Goal: Check status: Check status

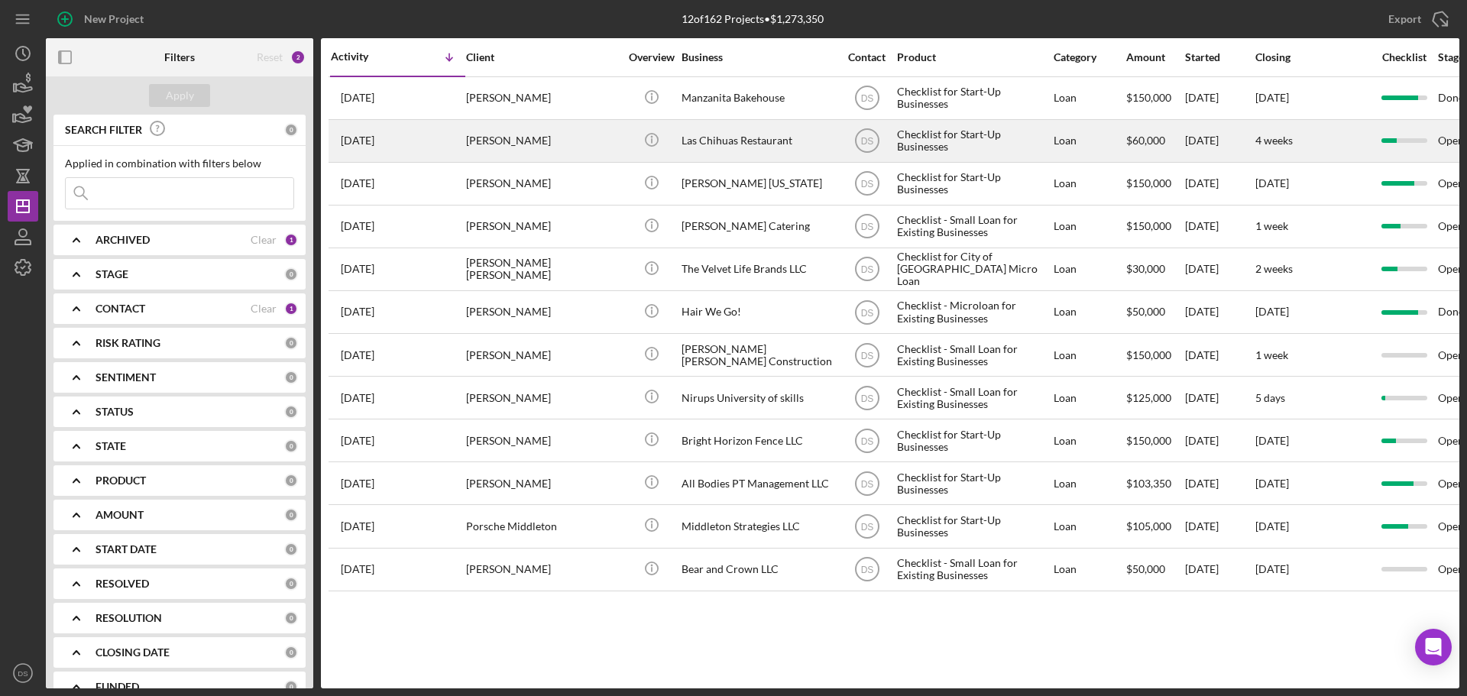
click at [563, 152] on div "[PERSON_NAME]" at bounding box center [542, 141] width 153 height 41
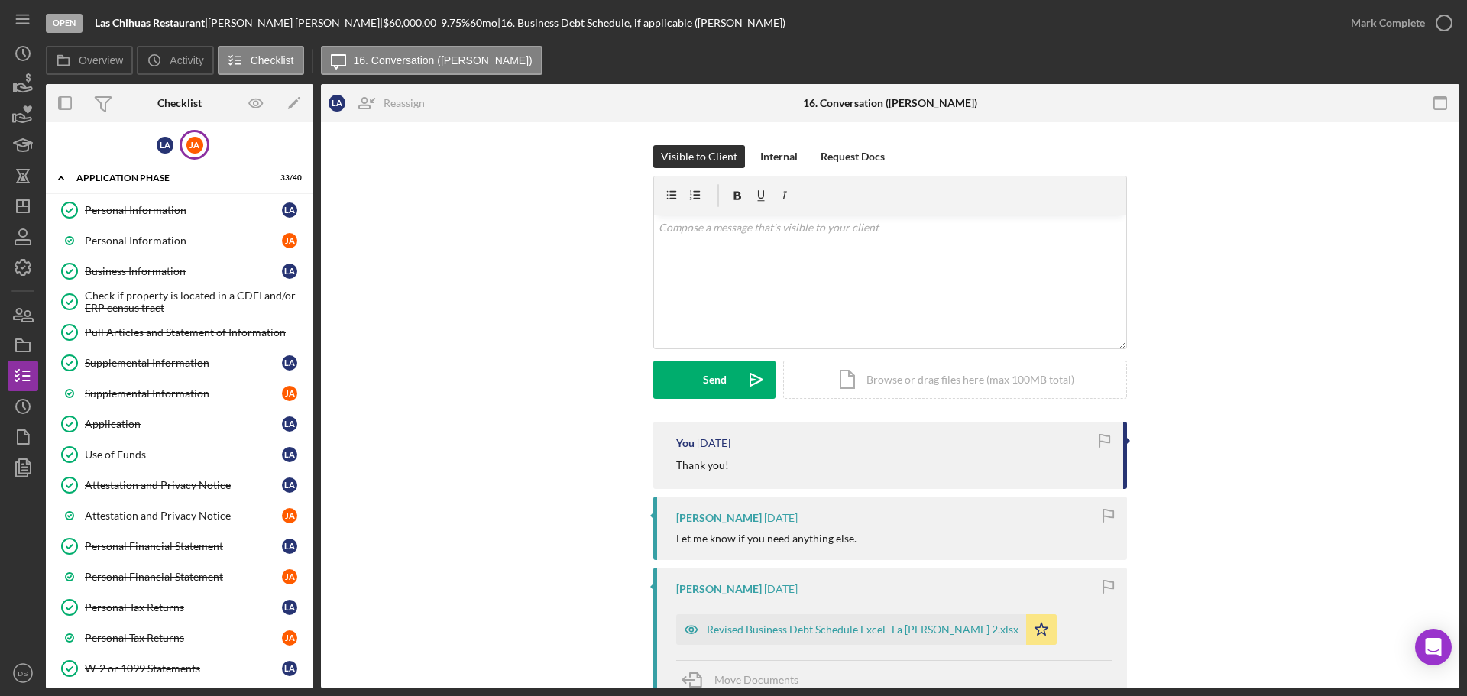
click at [201, 142] on div "[PERSON_NAME]" at bounding box center [195, 145] width 30 height 30
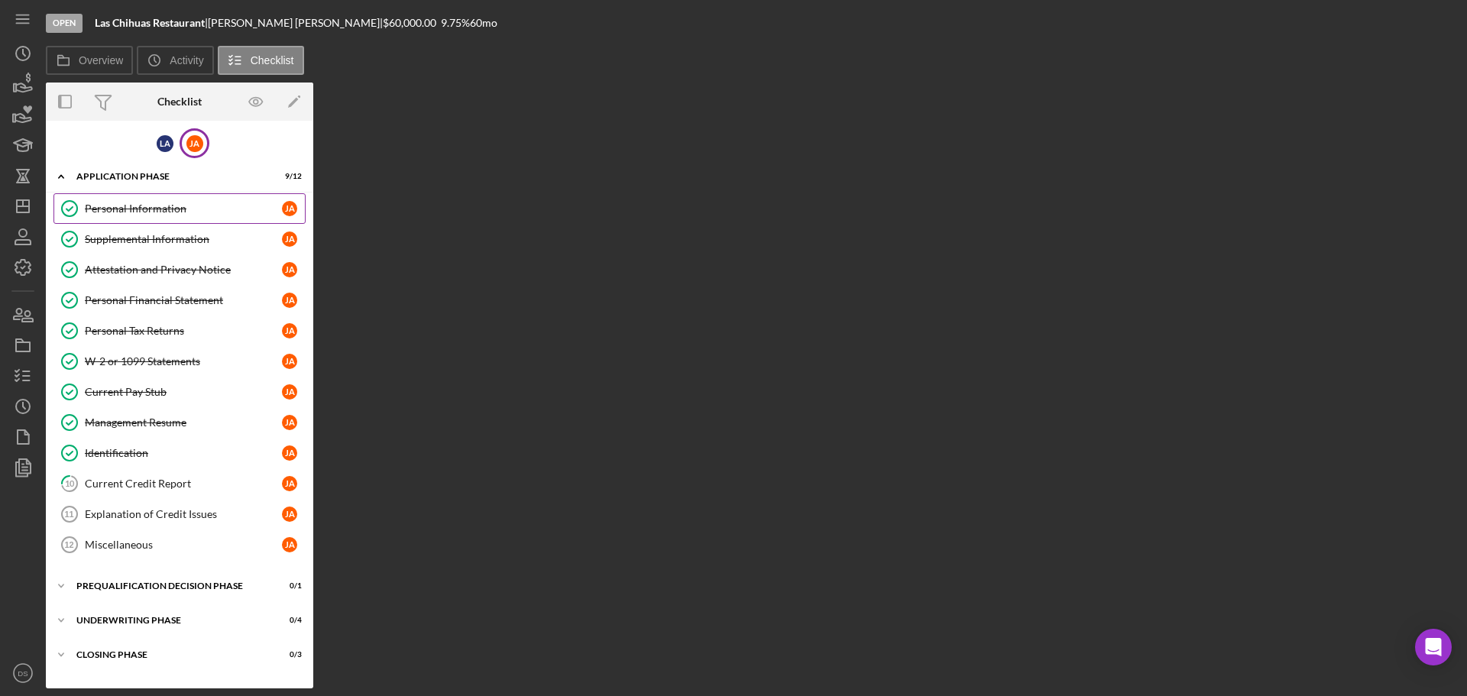
click at [179, 197] on link "Personal Information Personal Information [PERSON_NAME]" at bounding box center [179, 208] width 252 height 31
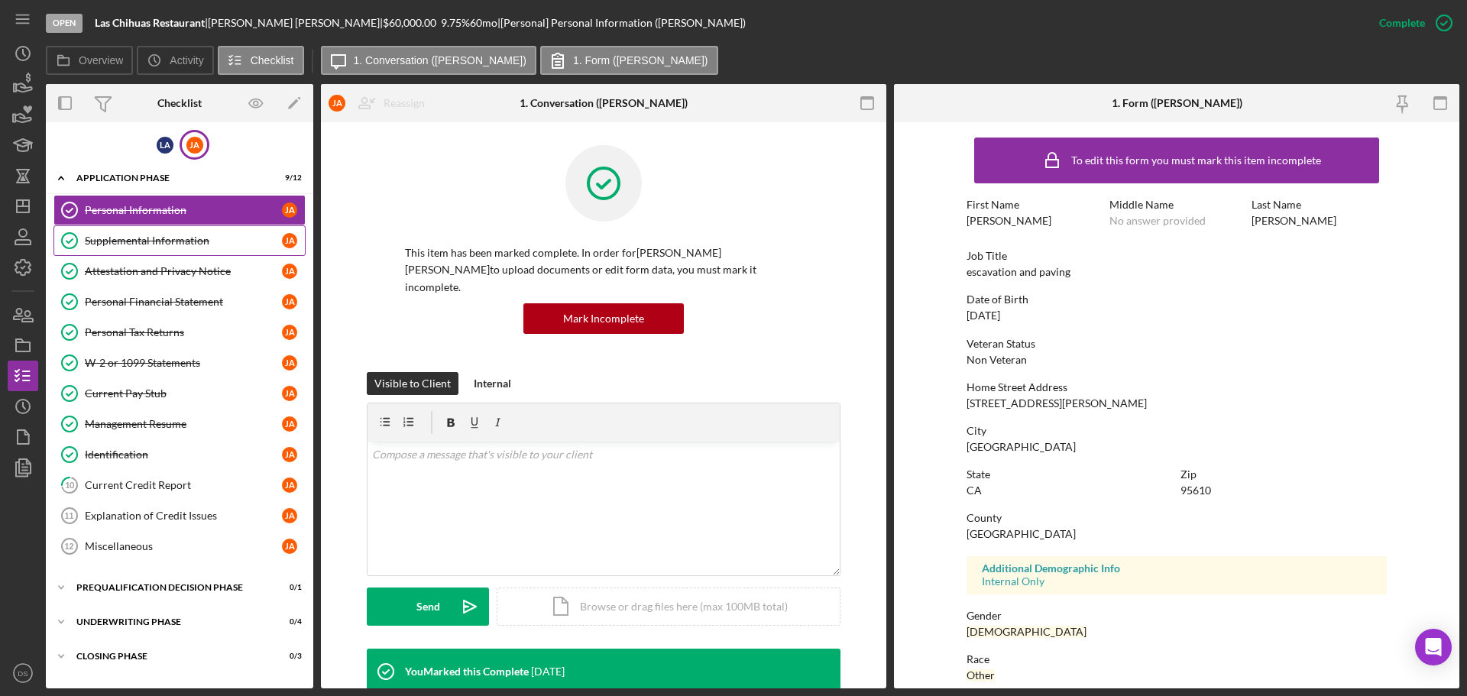
click at [184, 253] on link "Supplemental Information Supplemental Information [PERSON_NAME]" at bounding box center [179, 240] width 252 height 31
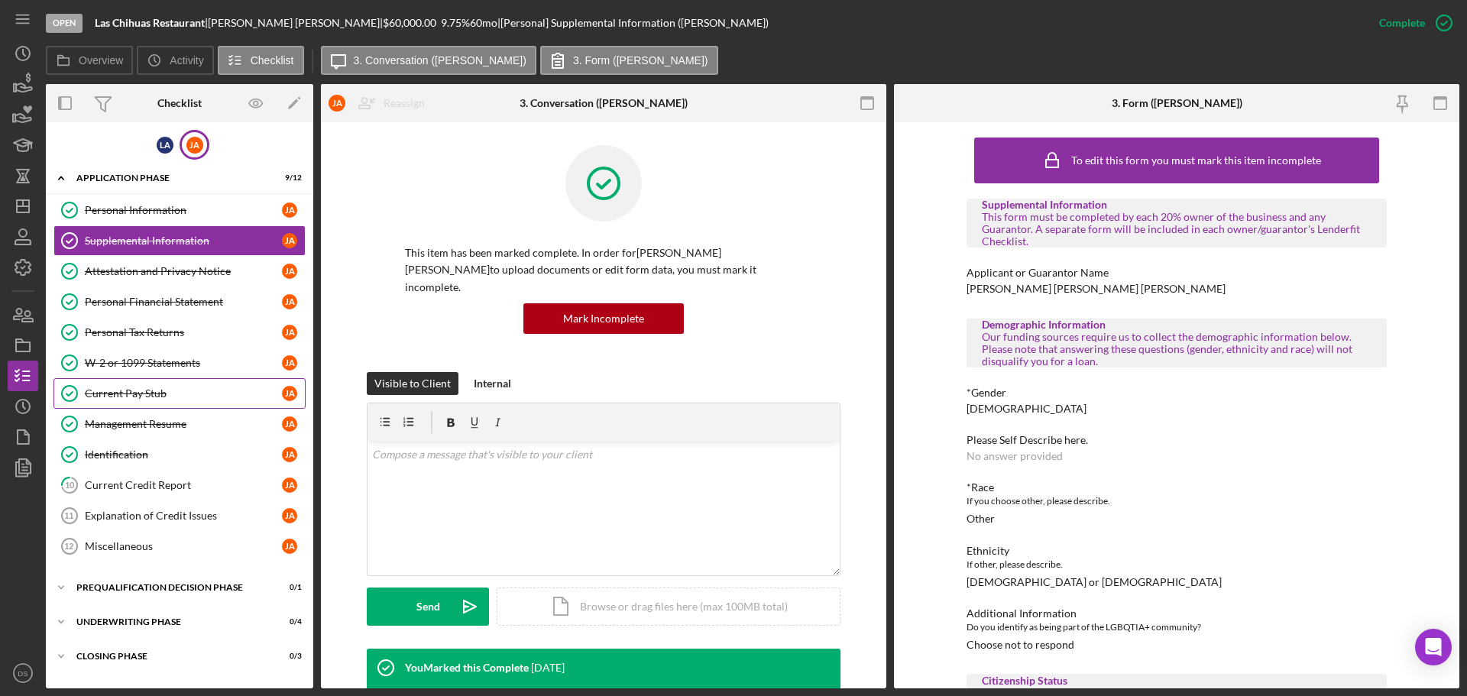
click at [169, 384] on link "Current Pay Stub Current Pay Stub [PERSON_NAME]" at bounding box center [179, 393] width 252 height 31
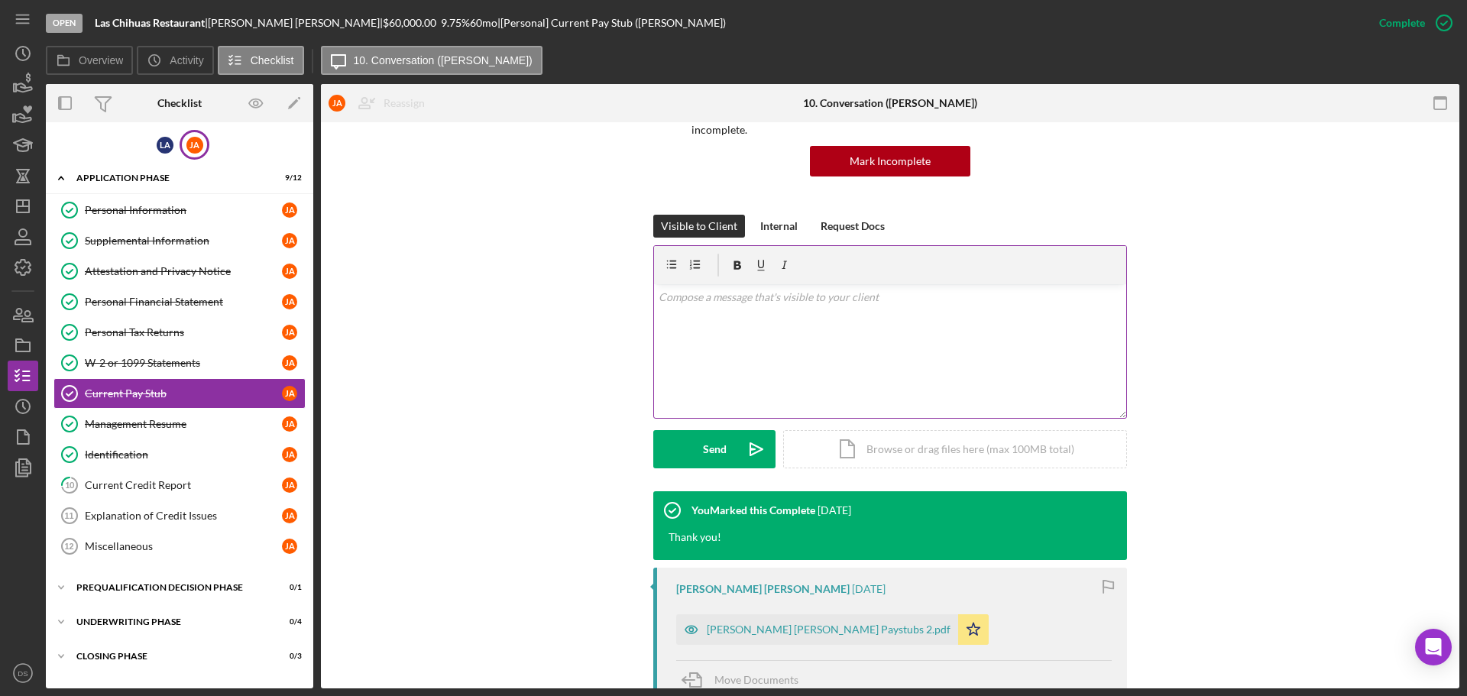
scroll to position [341, 0]
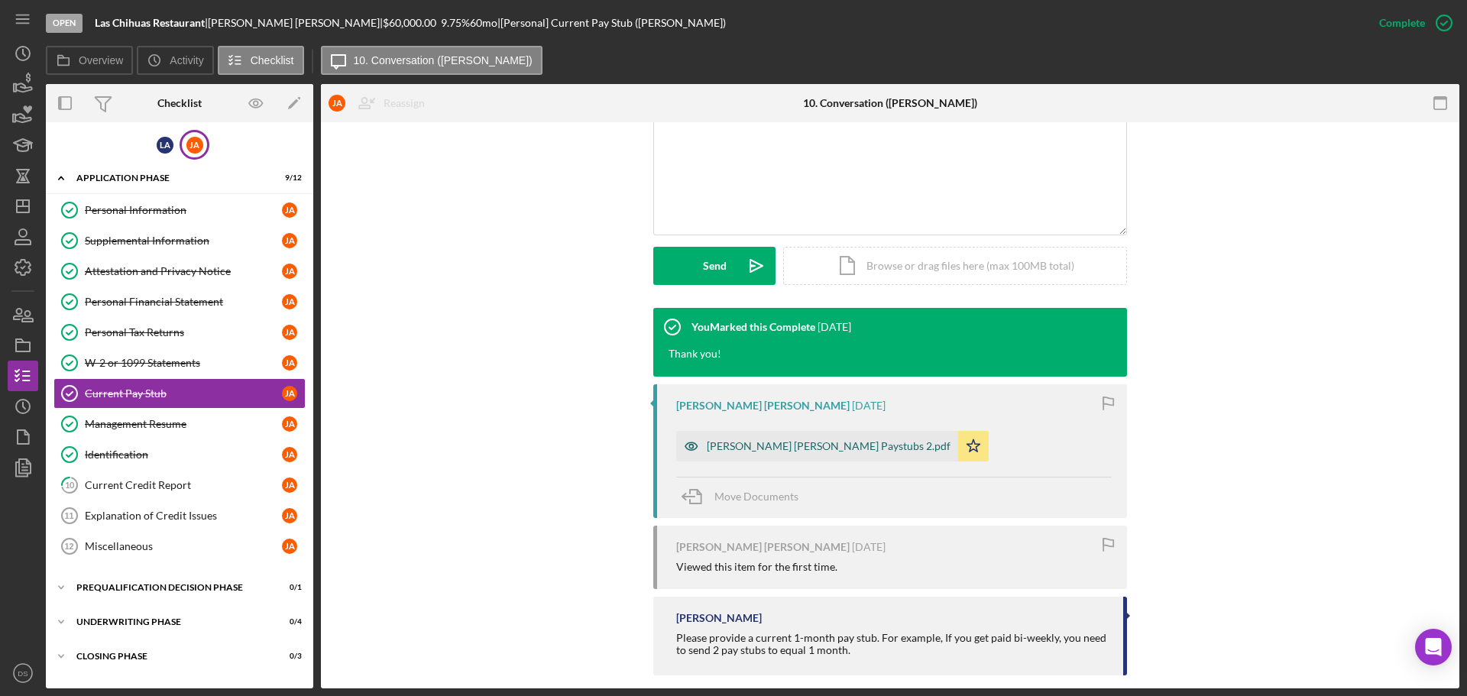
click at [771, 436] on div "[PERSON_NAME] [PERSON_NAME] Paystubs 2.pdf" at bounding box center [817, 446] width 282 height 31
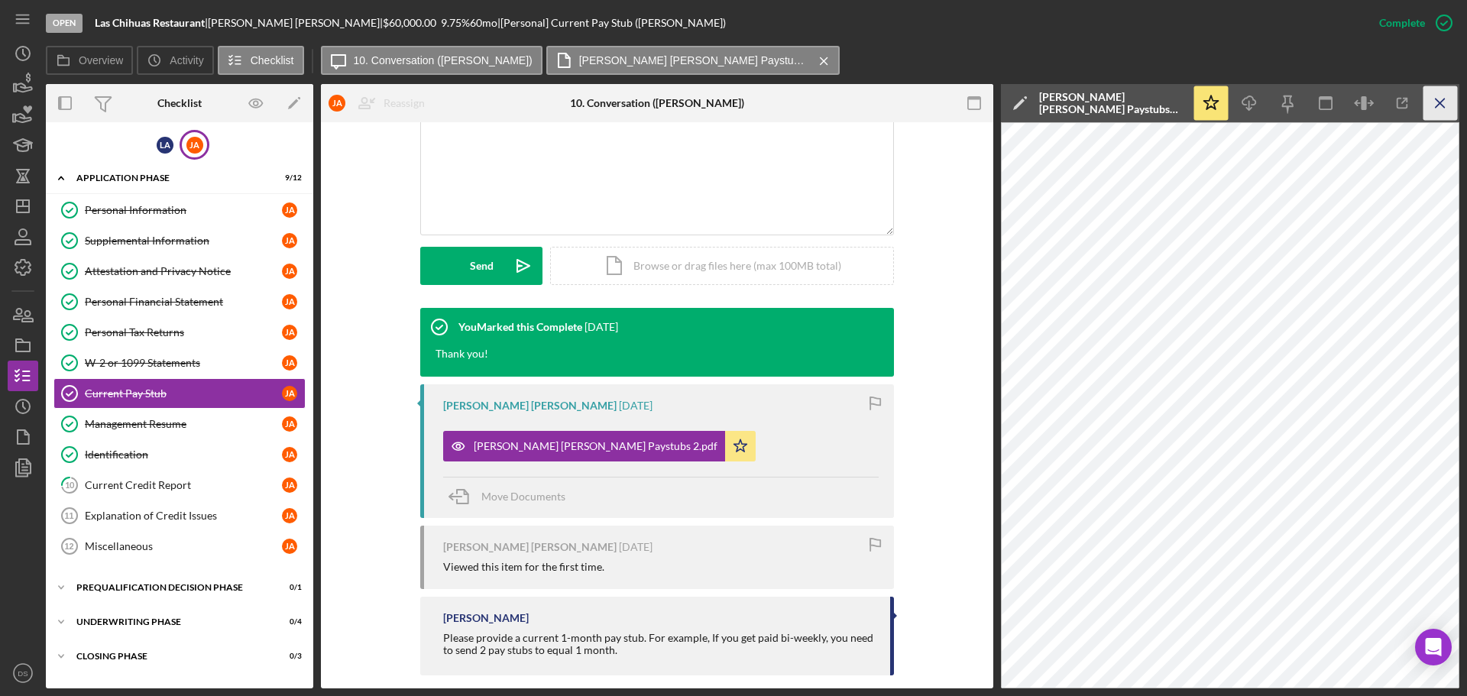
click at [1437, 105] on icon "Icon/Menu Close" at bounding box center [1441, 103] width 34 height 34
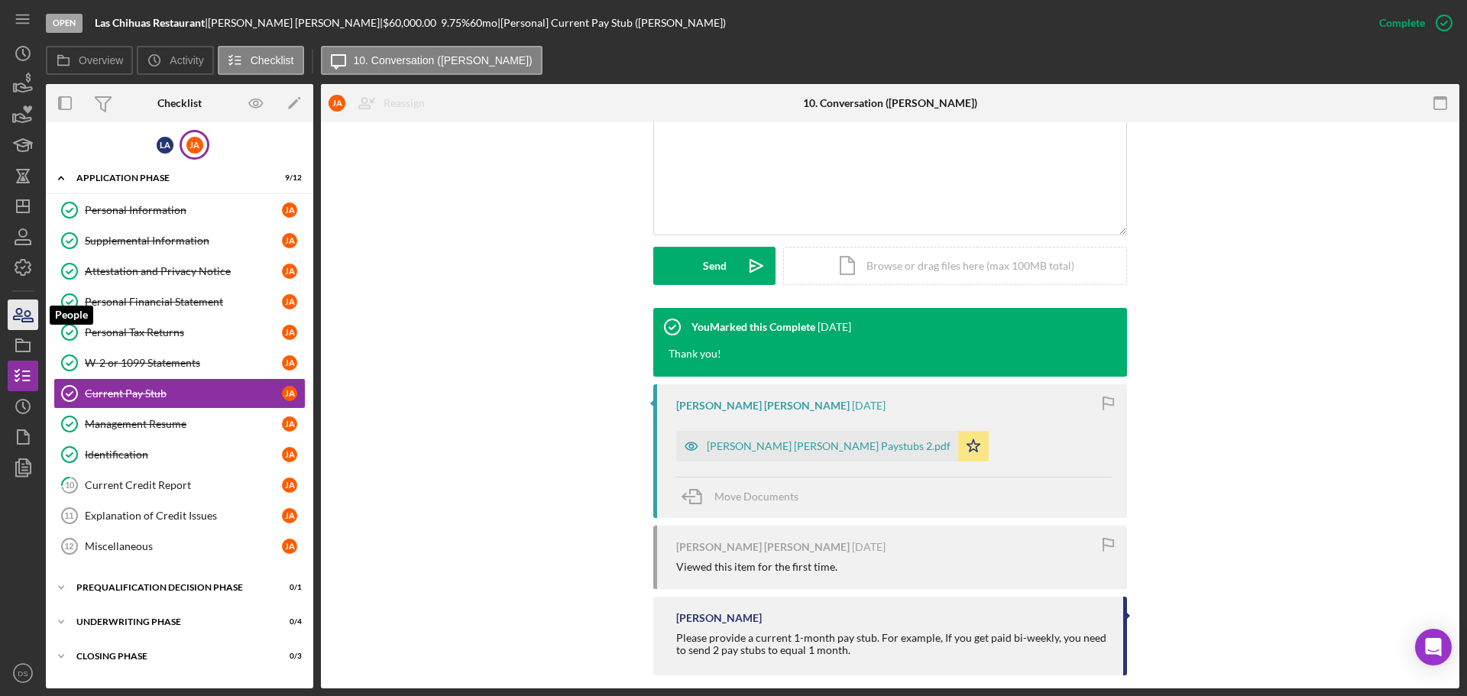
click at [30, 310] on icon "button" at bounding box center [23, 315] width 38 height 38
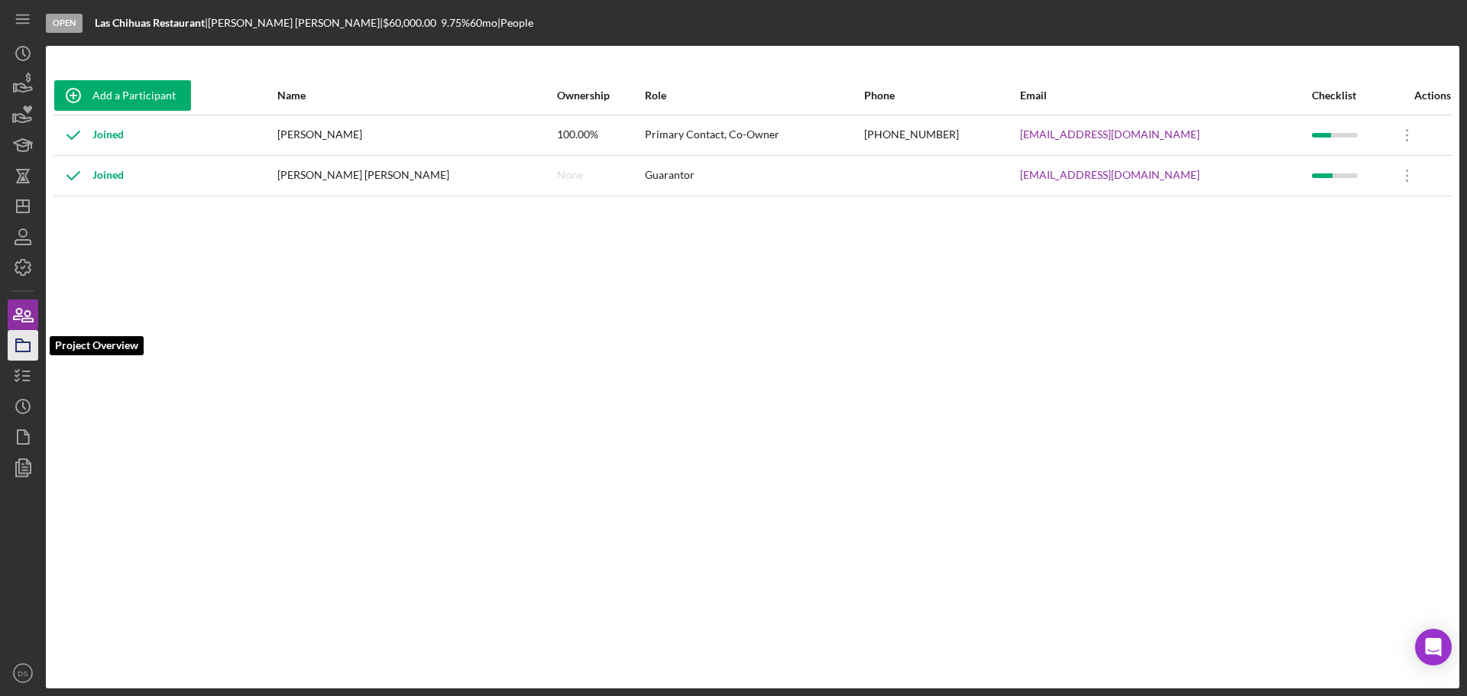
click at [25, 349] on icon "button" at bounding box center [23, 345] width 38 height 38
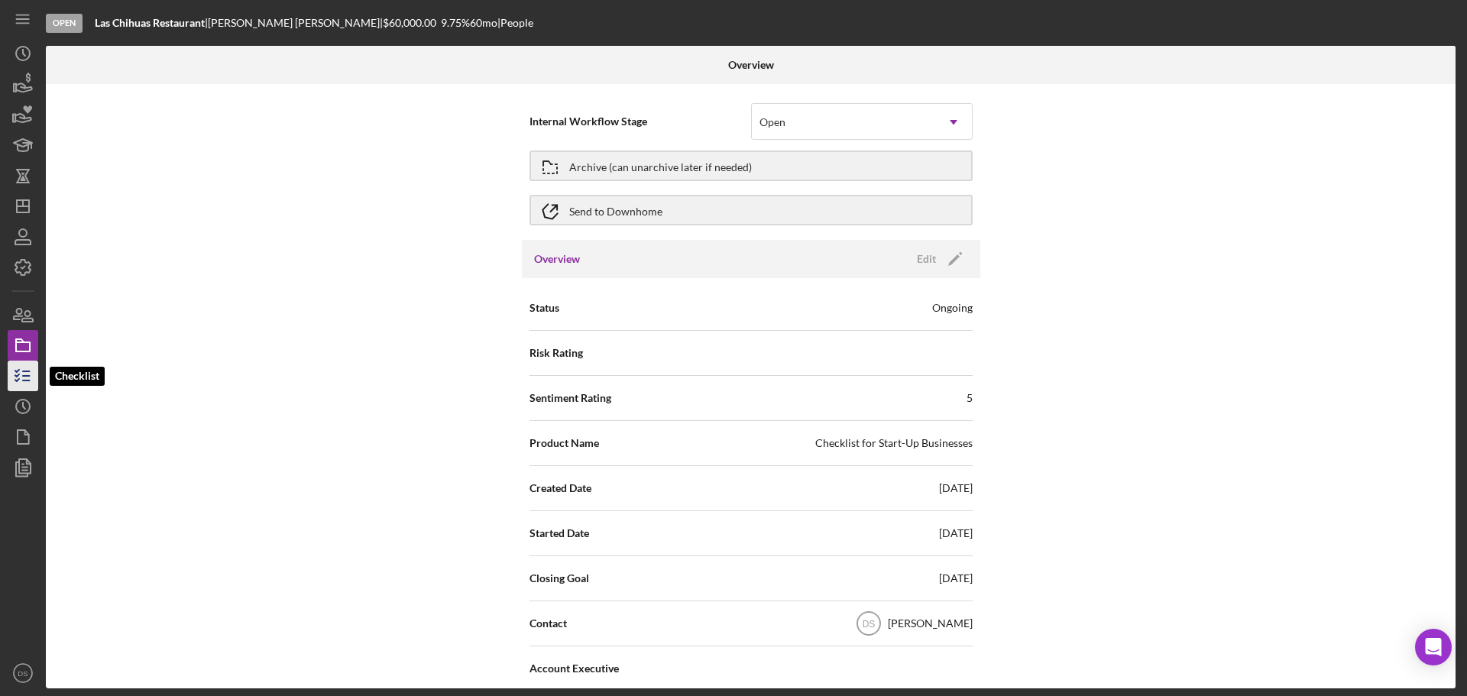
click at [24, 373] on icon "button" at bounding box center [23, 376] width 38 height 38
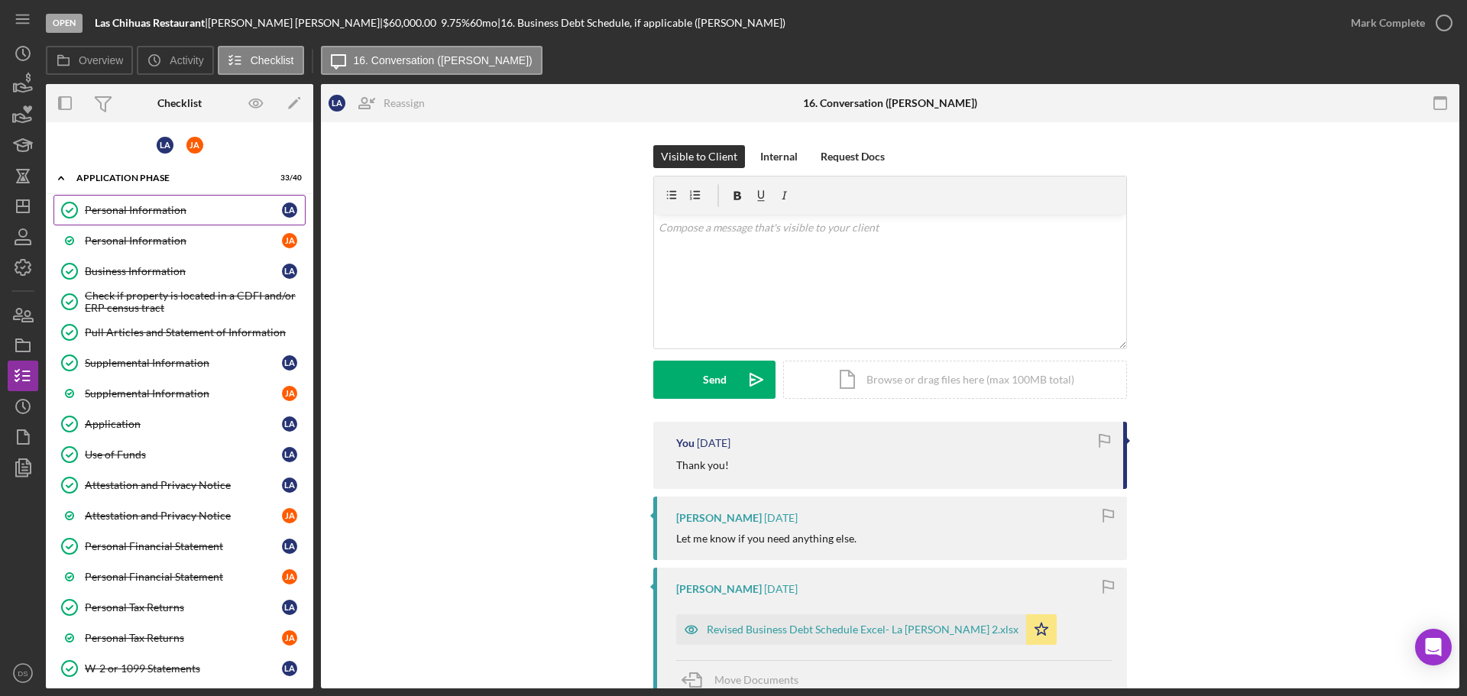
click at [147, 216] on div "Personal Information" at bounding box center [183, 210] width 197 height 12
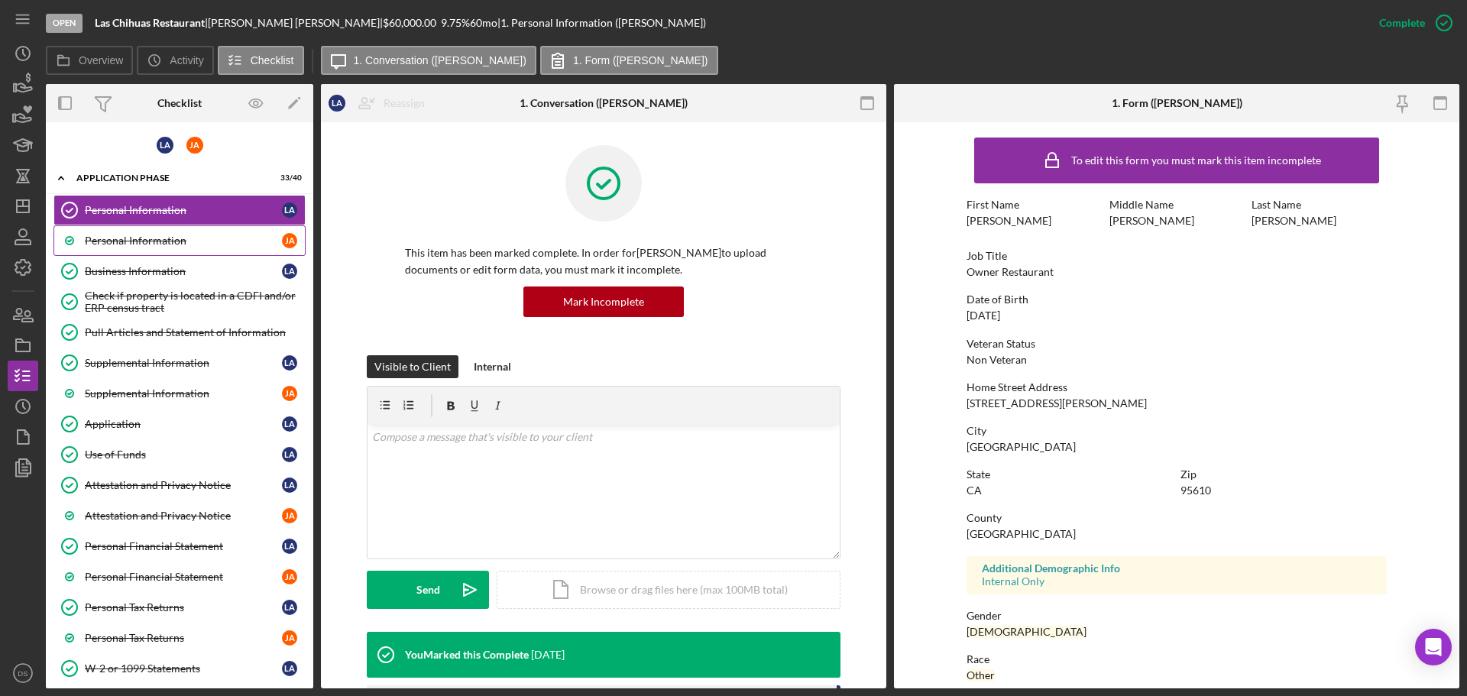
click at [183, 230] on link "Personal Information [PERSON_NAME]" at bounding box center [179, 240] width 252 height 31
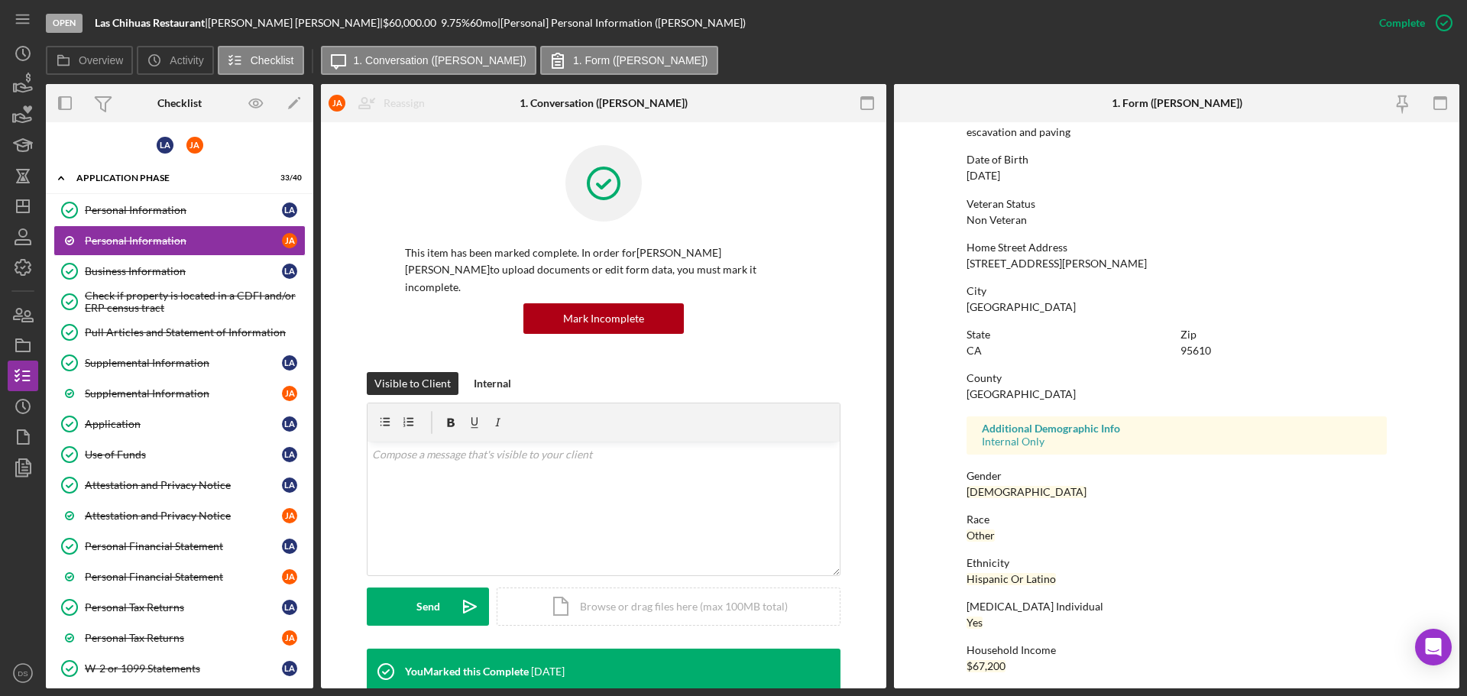
scroll to position [147, 0]
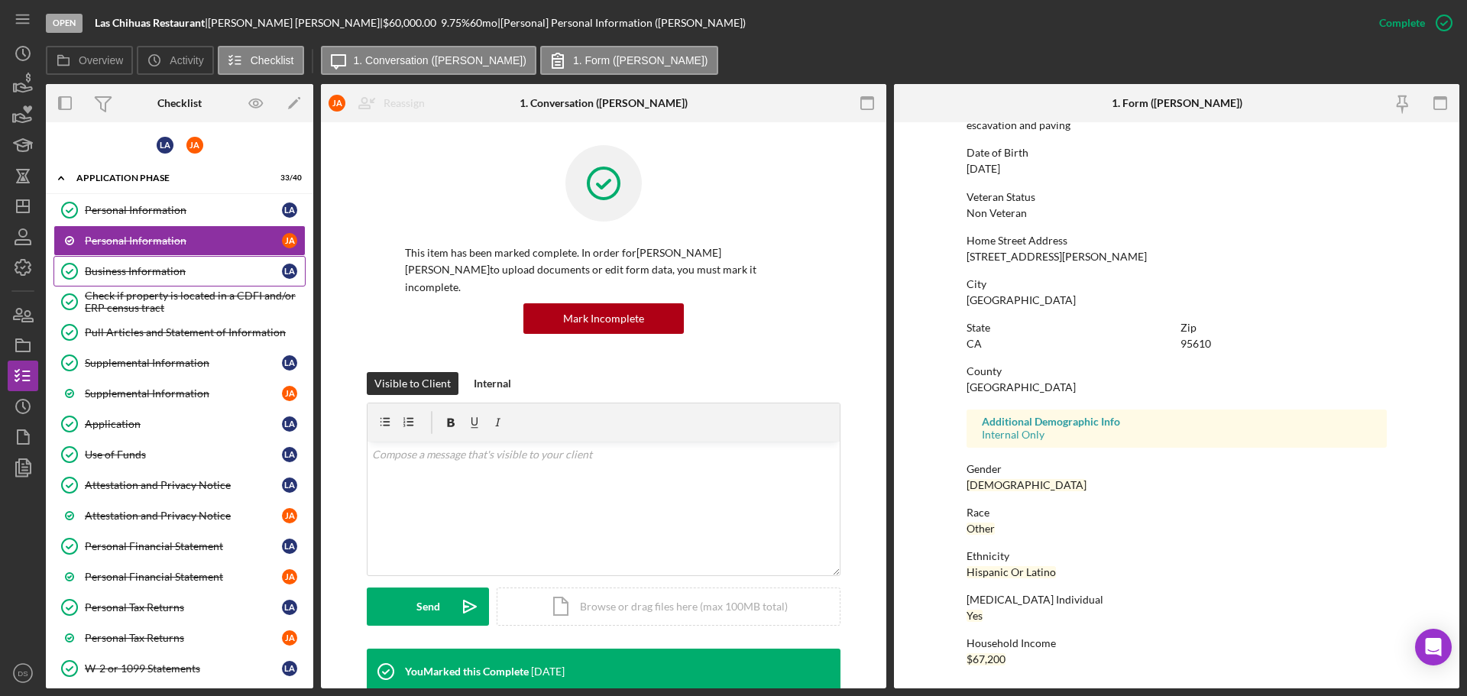
click at [200, 271] on div "Business Information" at bounding box center [183, 271] width 197 height 12
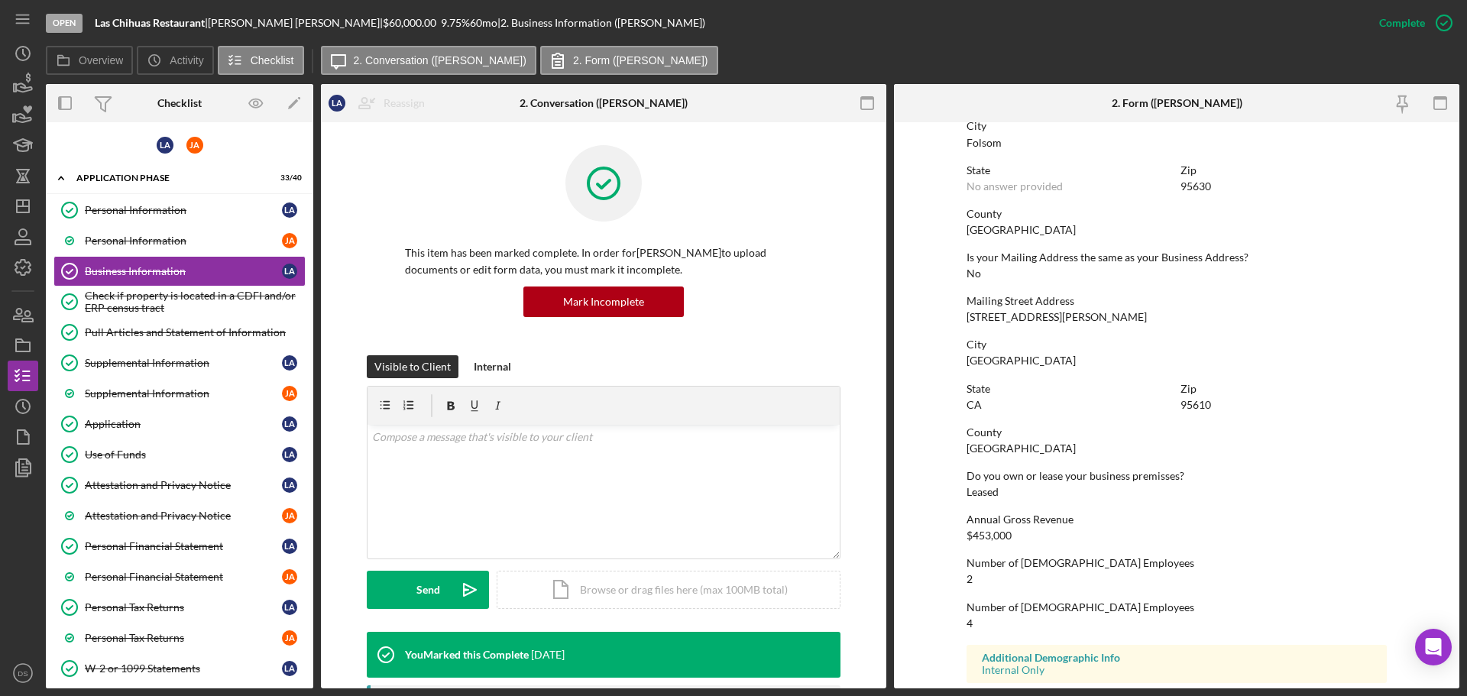
scroll to position [761, 0]
